Goal: Task Accomplishment & Management: Manage account settings

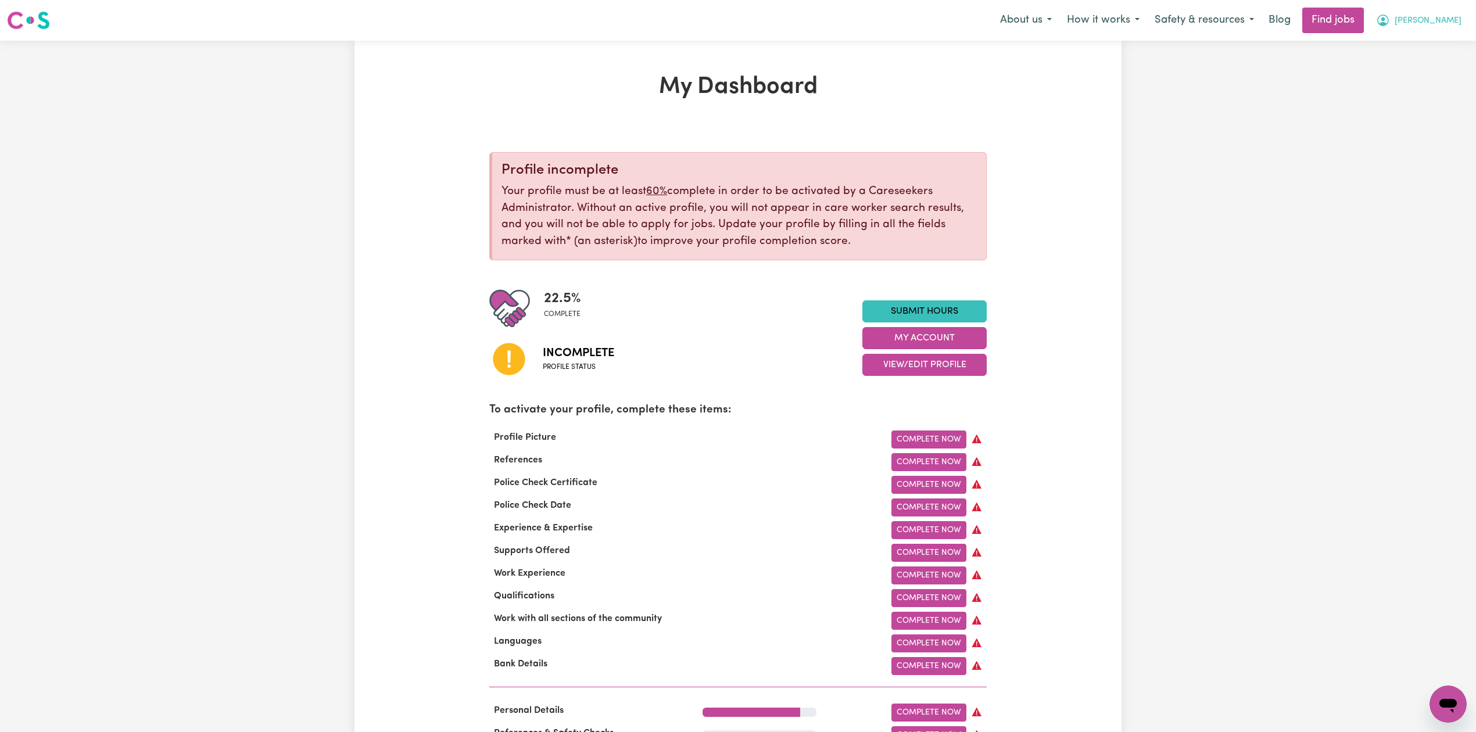
click at [1437, 26] on span "[PERSON_NAME]" at bounding box center [1427, 21] width 67 height 13
click at [1430, 89] on link "Logout" at bounding box center [1422, 89] width 92 height 22
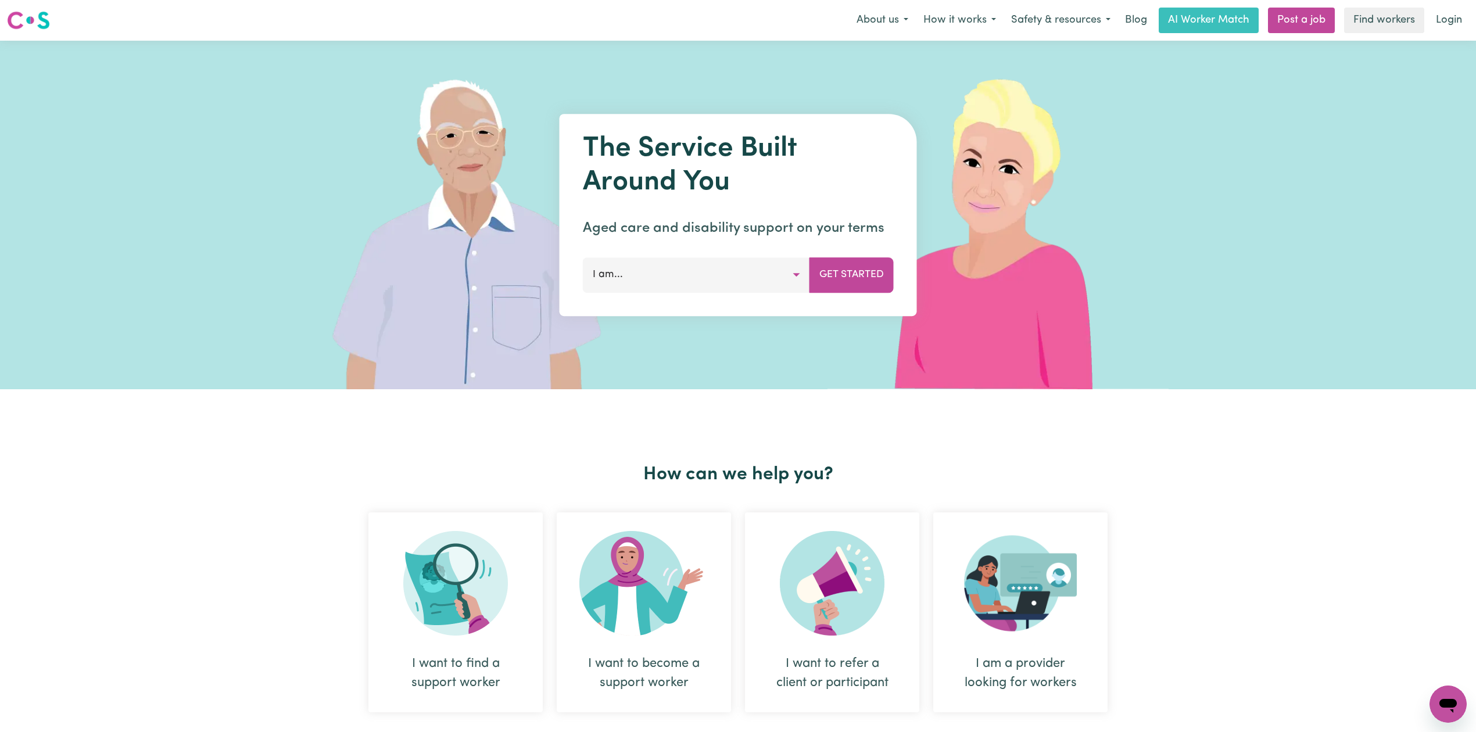
click at [1447, 14] on link "Login" at bounding box center [1449, 21] width 40 height 26
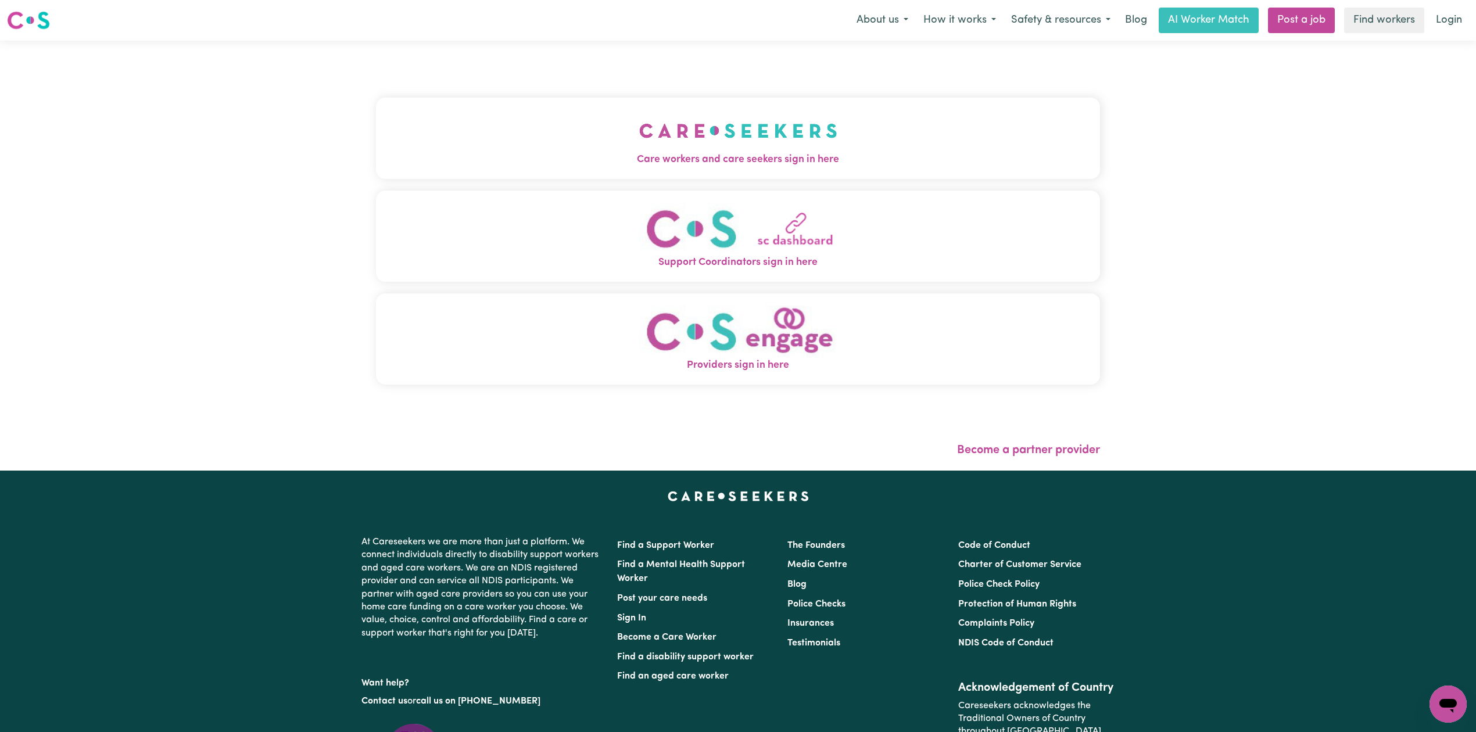
click at [641, 160] on div "Care workers and care seekers sign in here Support Coordinators sign in here Pr…" at bounding box center [738, 256] width 738 height 430
drag, startPoint x: 538, startPoint y: 117, endPoint x: 435, endPoint y: 156, distance: 110.5
click at [537, 117] on button "Care workers and care seekers sign in here" at bounding box center [738, 138] width 724 height 81
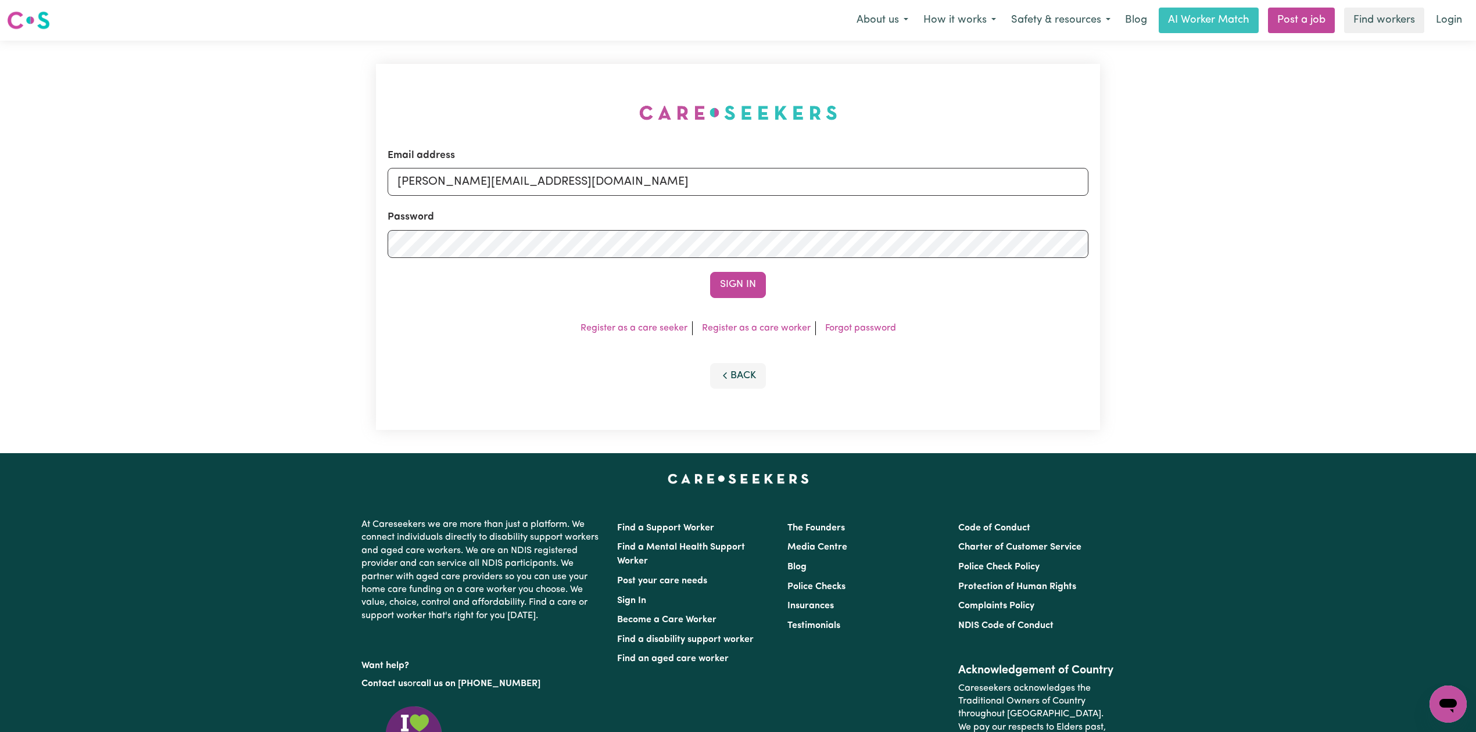
click at [554, 222] on div "Password" at bounding box center [738, 234] width 701 height 48
click at [528, 194] on input "[PERSON_NAME][EMAIL_ADDRESS][DOMAIN_NAME]" at bounding box center [738, 182] width 701 height 28
drag, startPoint x: 759, startPoint y: 189, endPoint x: 738, endPoint y: 228, distance: 44.7
click at [760, 191] on input "Superuser~[EMAIL_ADDRESS][DOMAIN_NAME]" at bounding box center [738, 182] width 701 height 28
type input "Superuser~[EMAIL_ADDRESS][DOMAIN_NAME]"
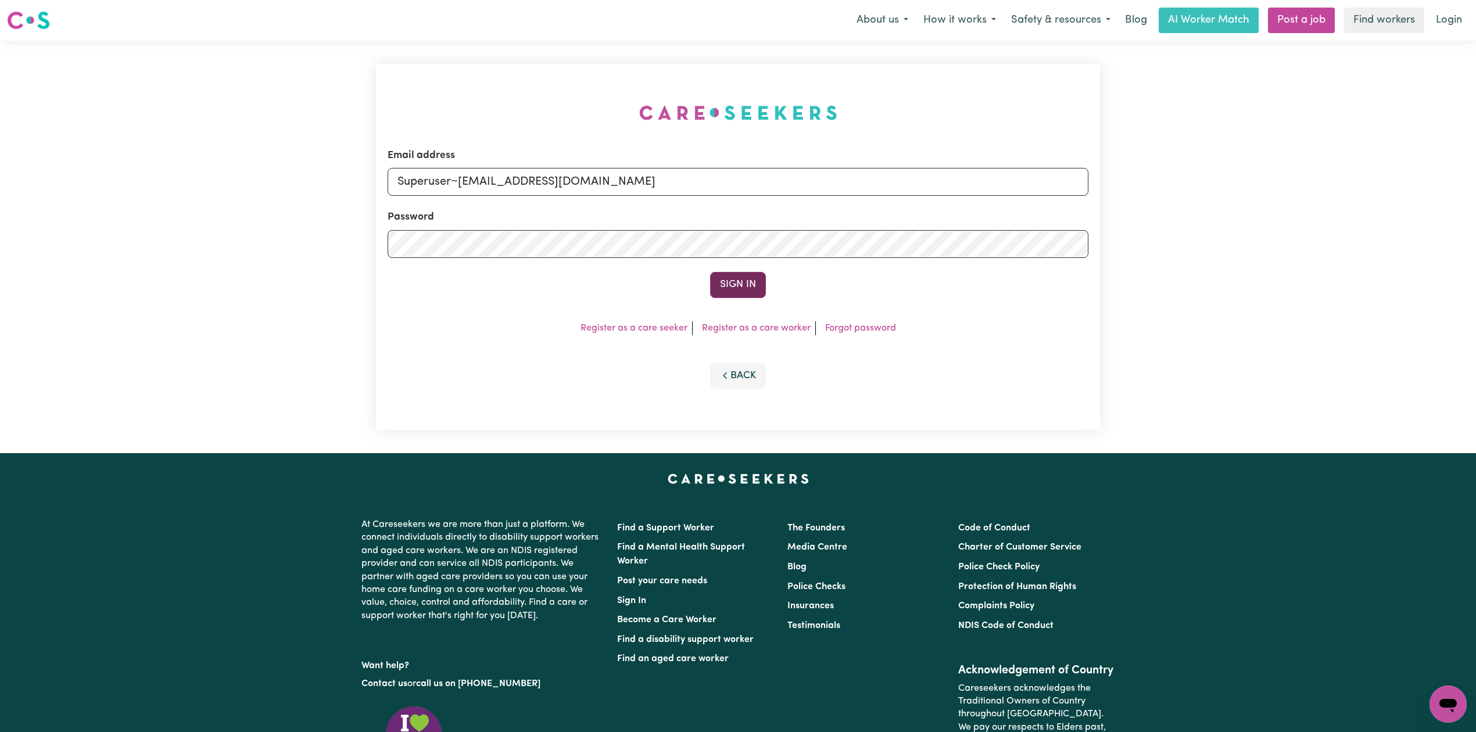
click at [744, 274] on button "Sign In" at bounding box center [738, 285] width 56 height 26
